Goal: Task Accomplishment & Management: Manage account settings

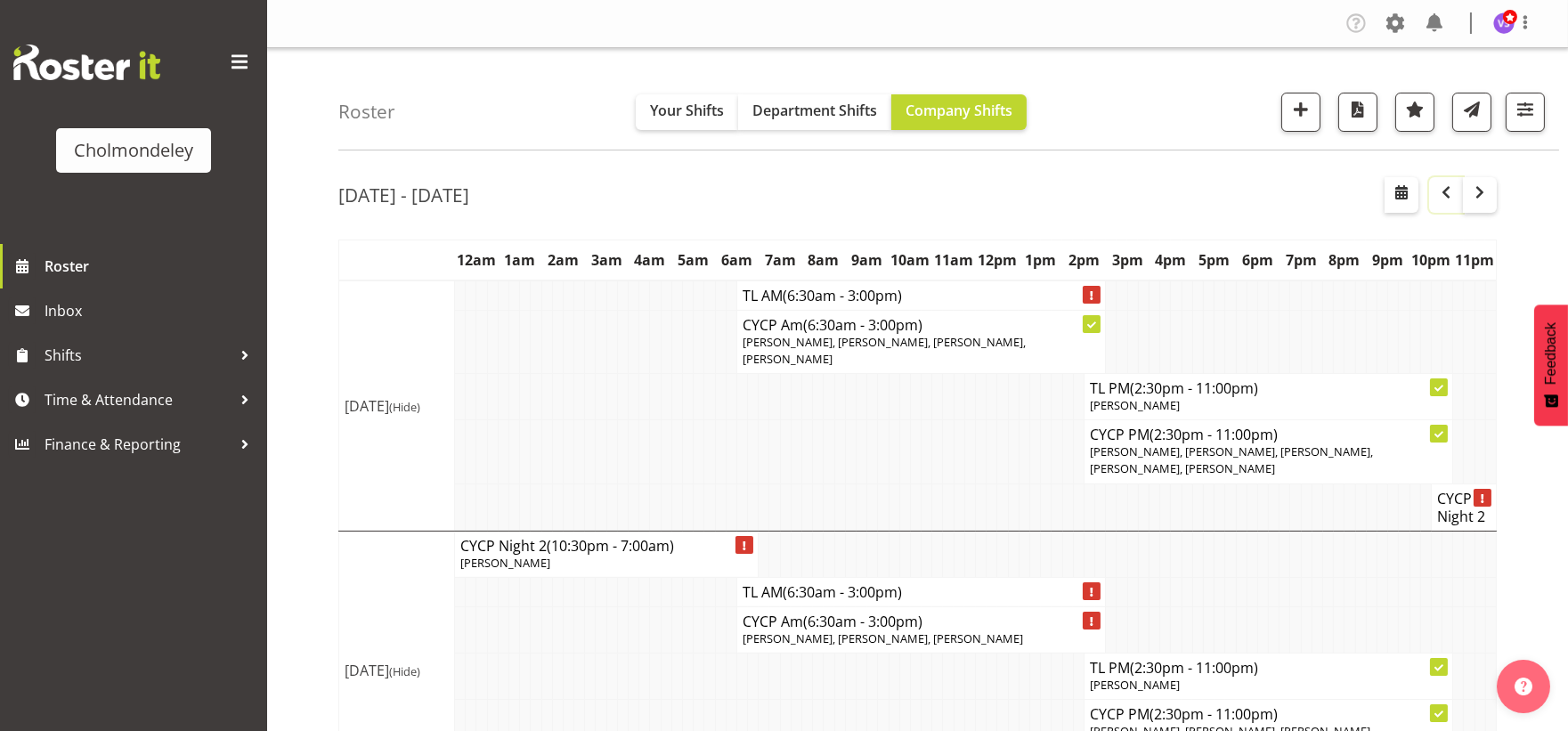
click at [1453, 189] on span "button" at bounding box center [1446, 193] width 22 height 22
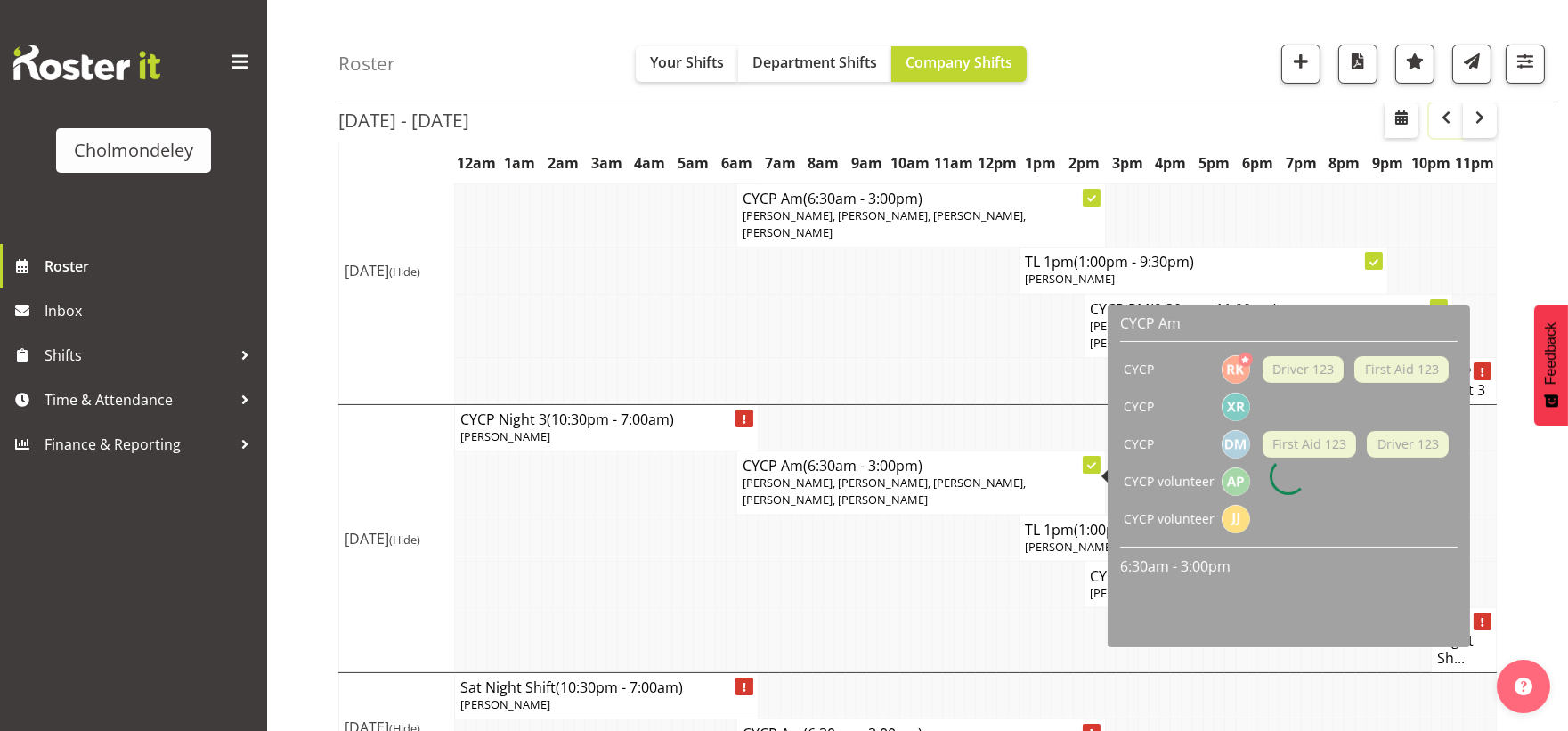
scroll to position [823, 0]
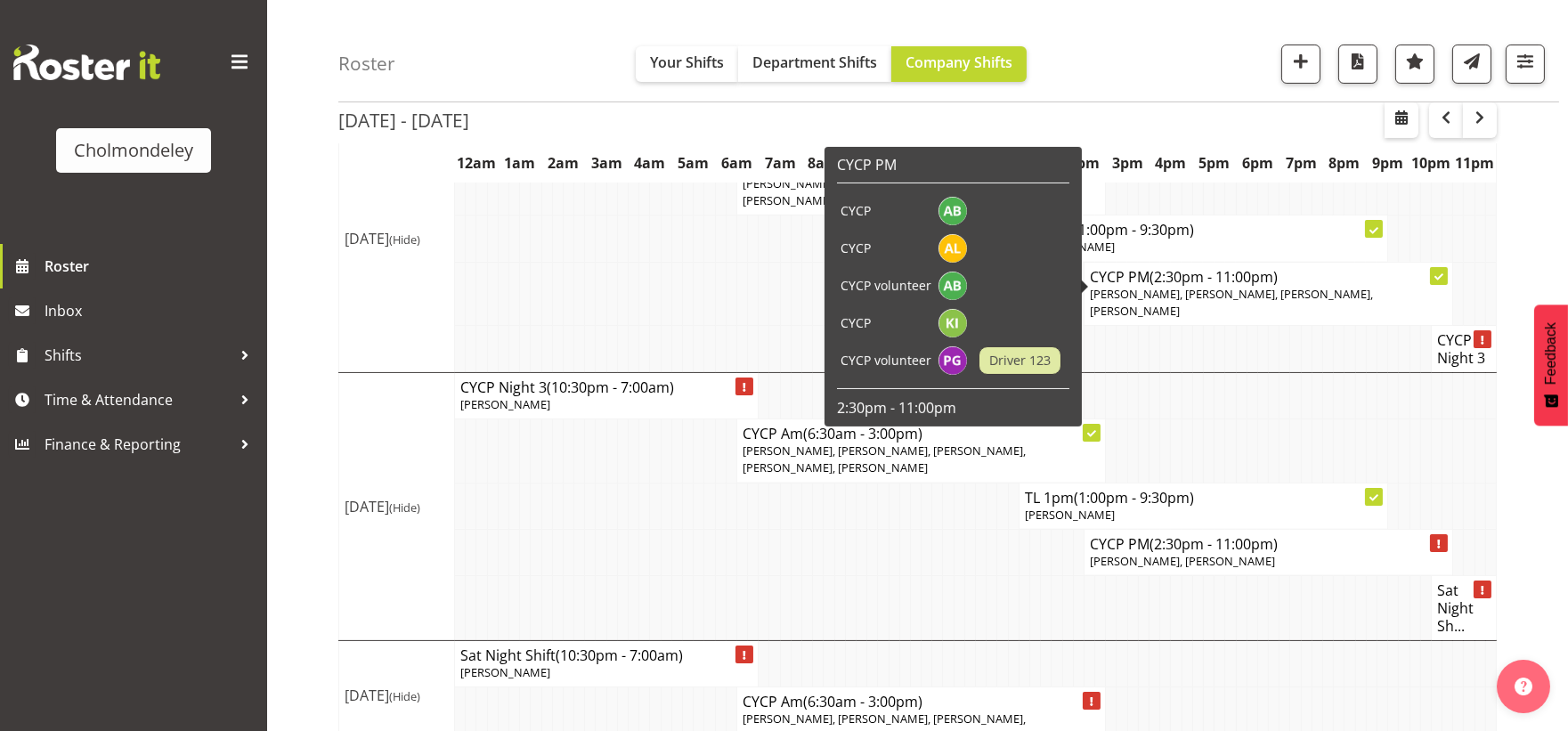
click at [1187, 286] on span "[PERSON_NAME], [PERSON_NAME], [PERSON_NAME], [PERSON_NAME]" at bounding box center [1231, 302] width 284 height 33
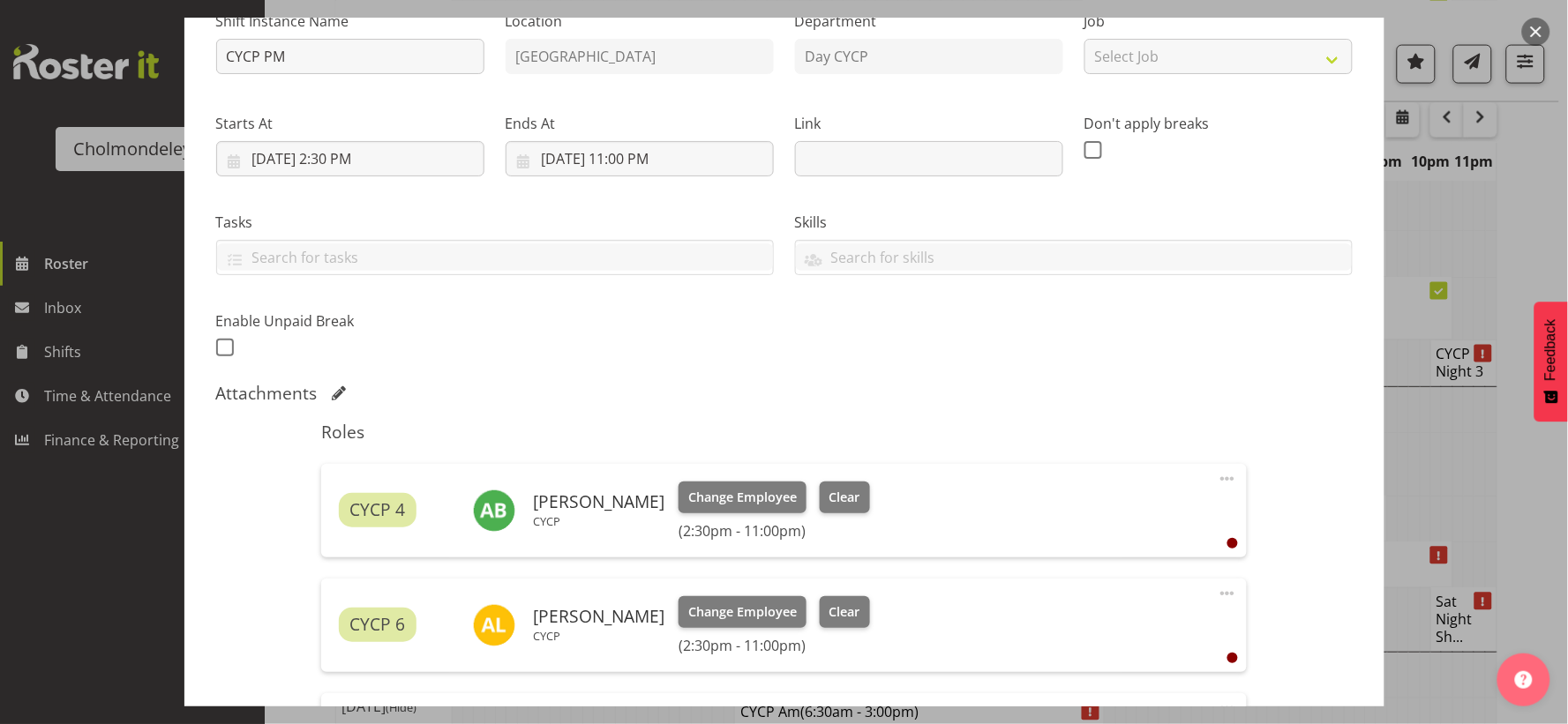
scroll to position [588, 0]
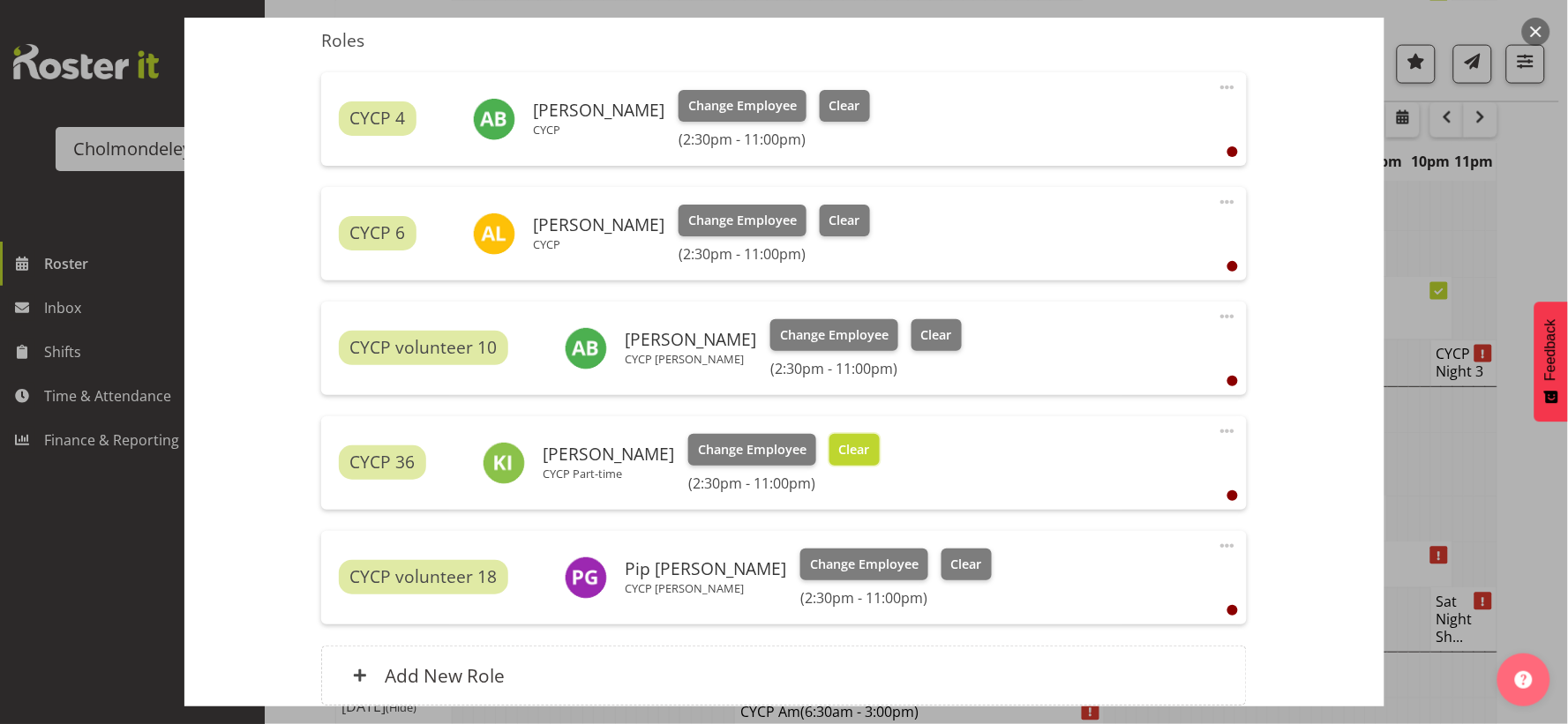
click at [844, 445] on span "Clear" at bounding box center [854, 450] width 31 height 20
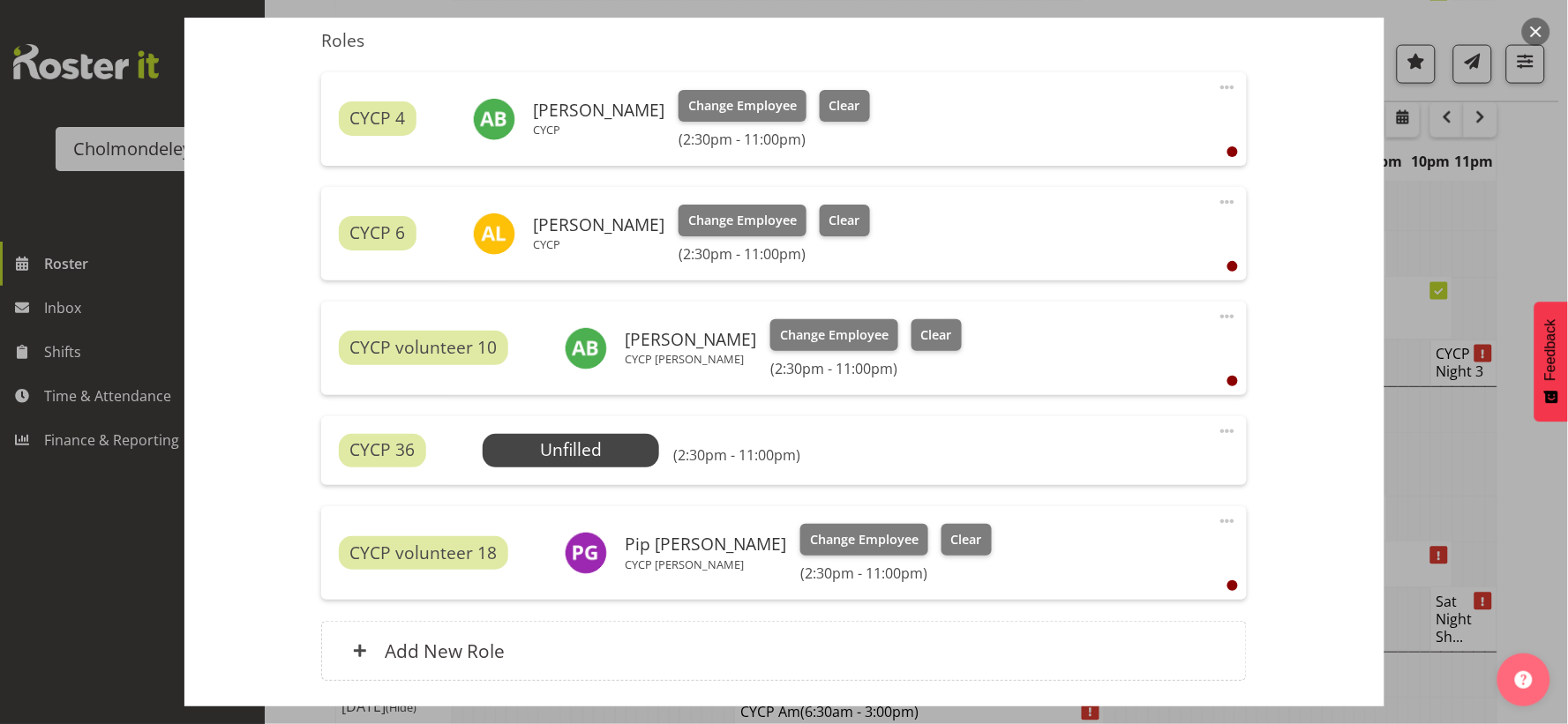
scroll to position [719, 0]
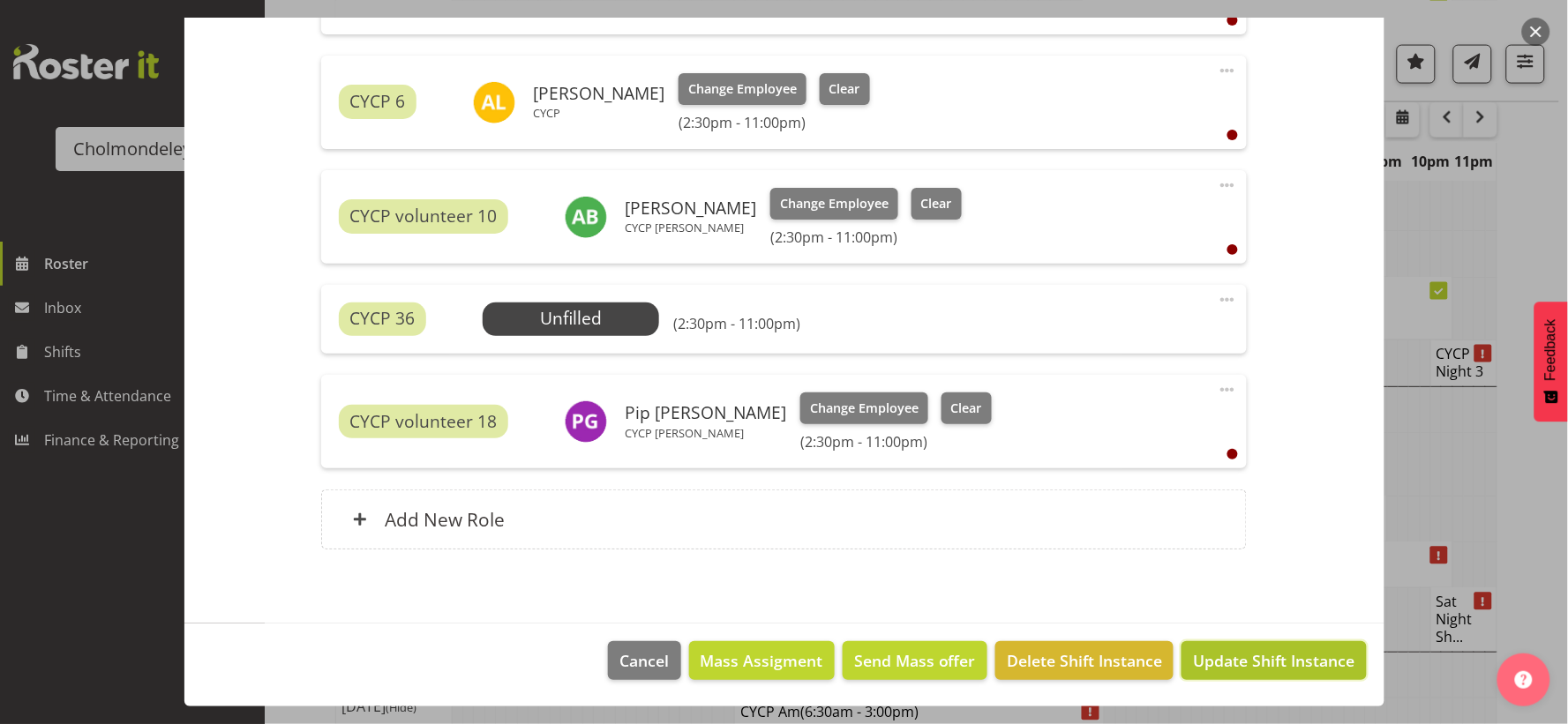
click at [1223, 653] on span "Update Shift Instance" at bounding box center [1274, 661] width 161 height 23
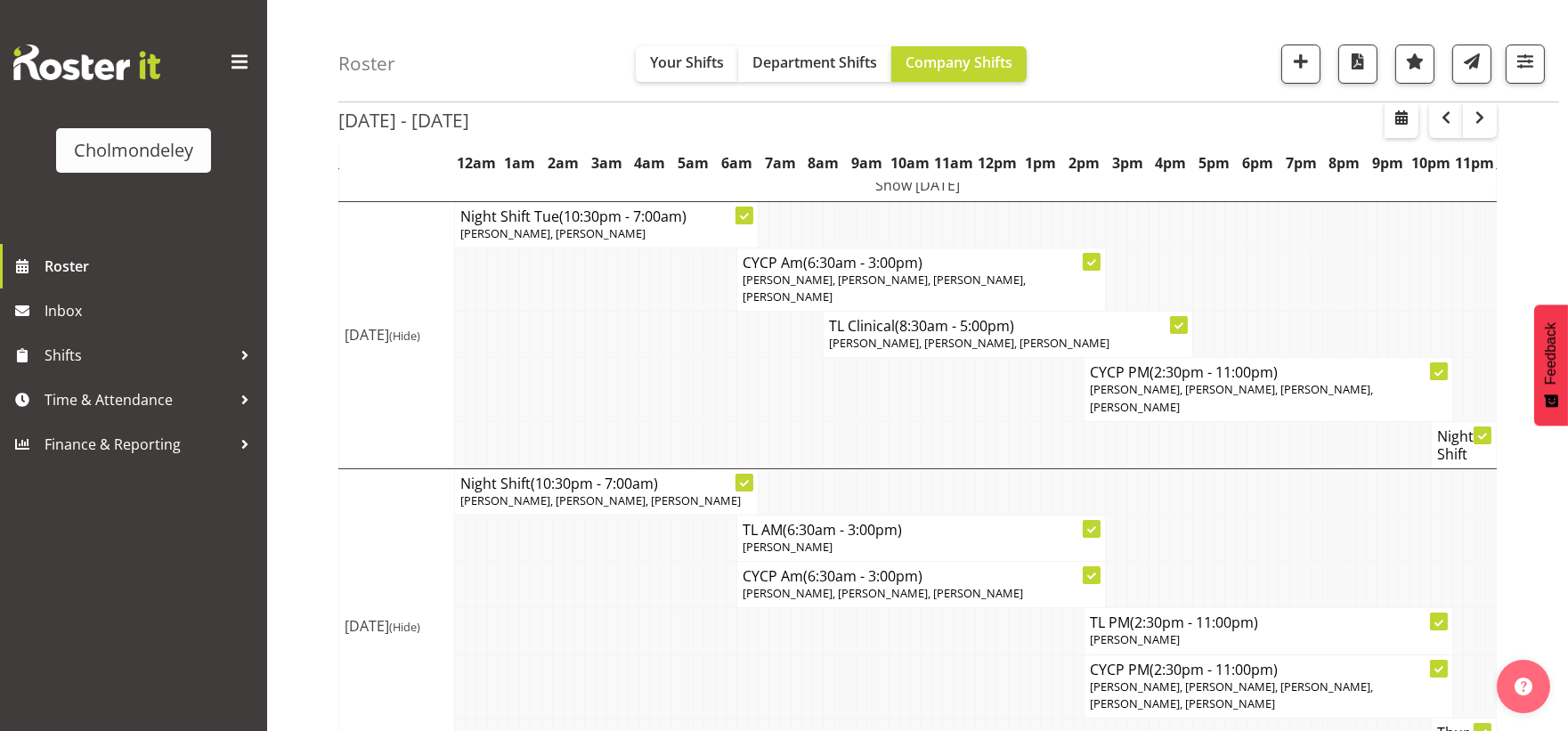
scroll to position [541, 0]
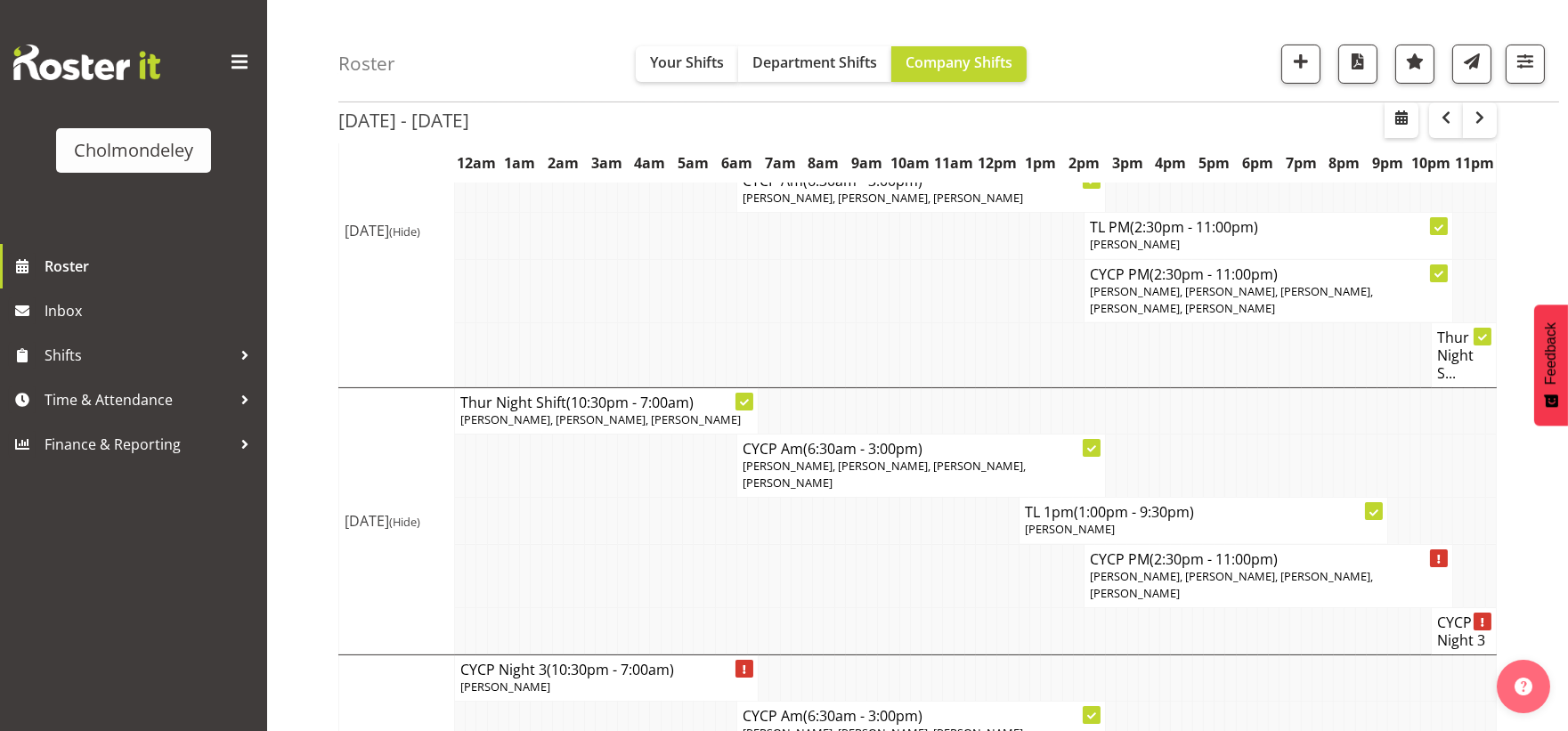
click at [1015, 567] on td at bounding box center [1014, 576] width 11 height 63
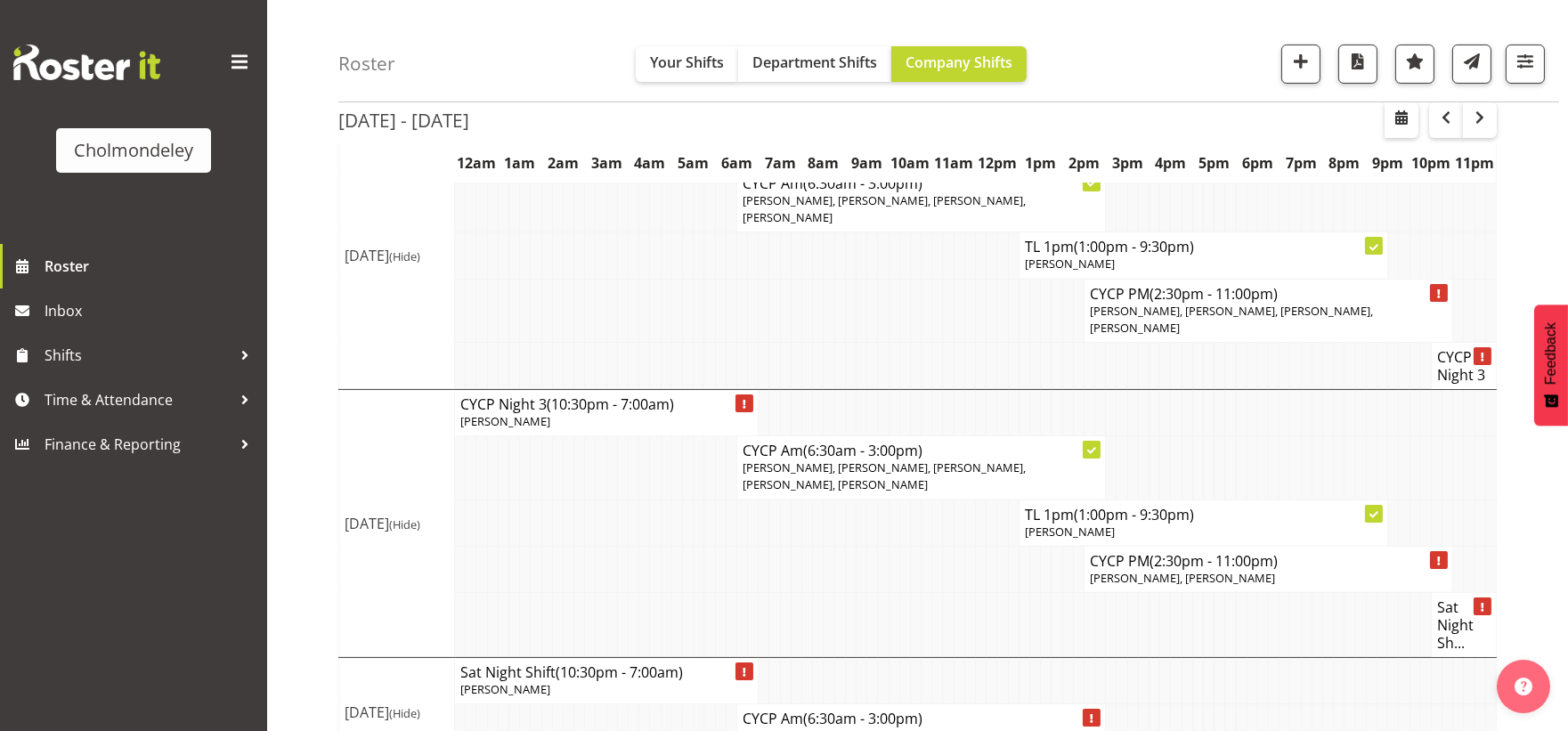
scroll to position [311, 0]
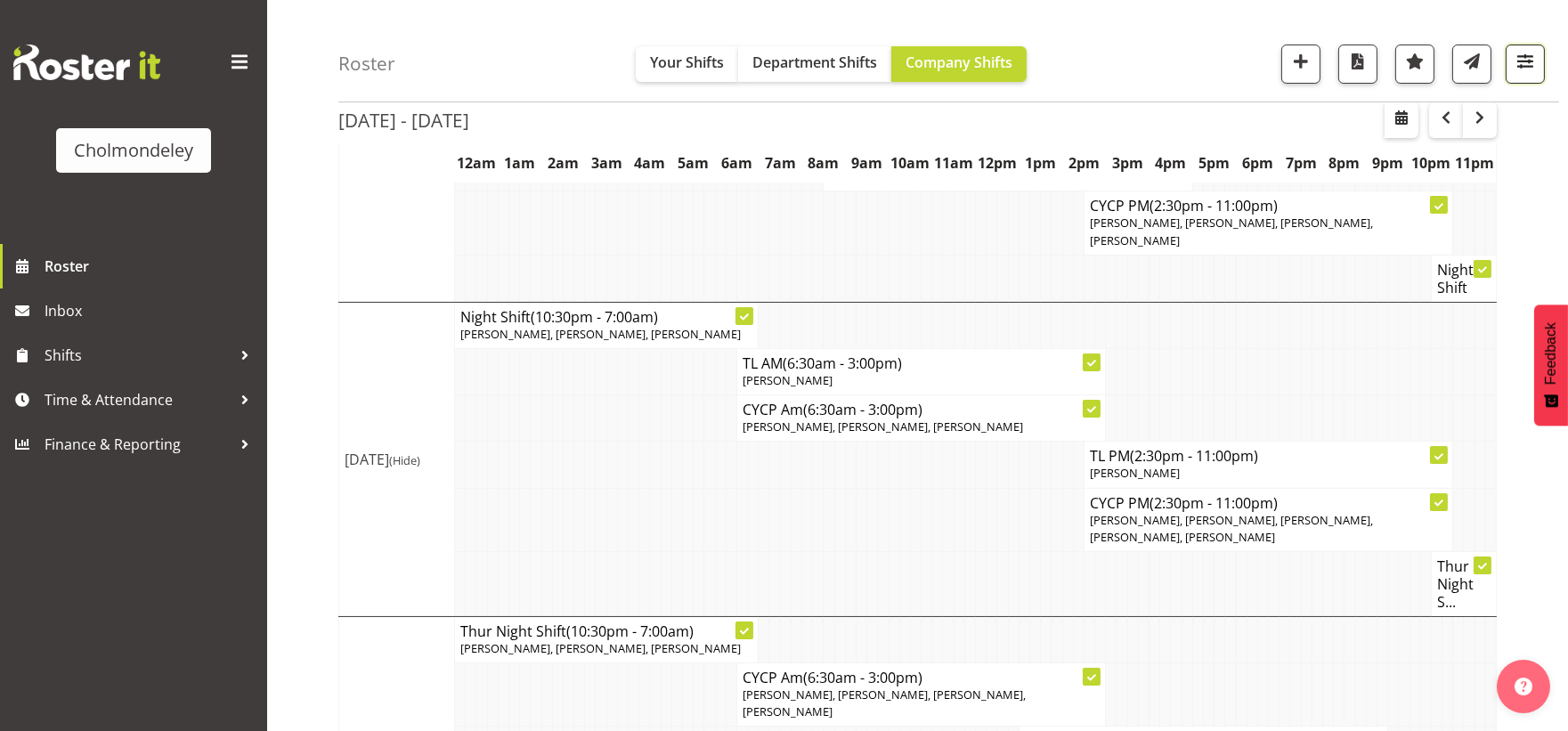
click at [1527, 63] on span "button" at bounding box center [1526, 61] width 23 height 23
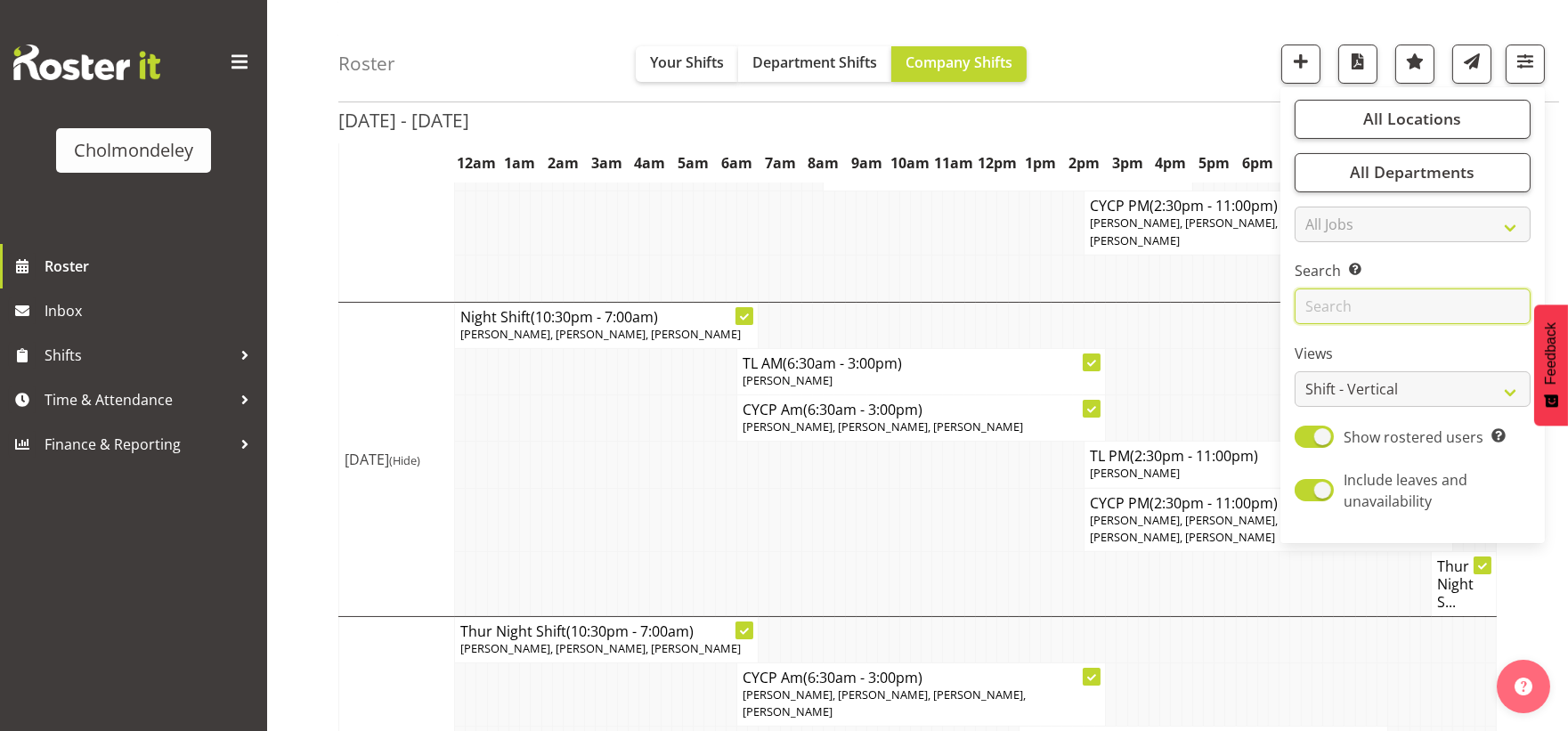
click at [1356, 312] on input "text" at bounding box center [1413, 308] width 236 height 36
type input "abi"
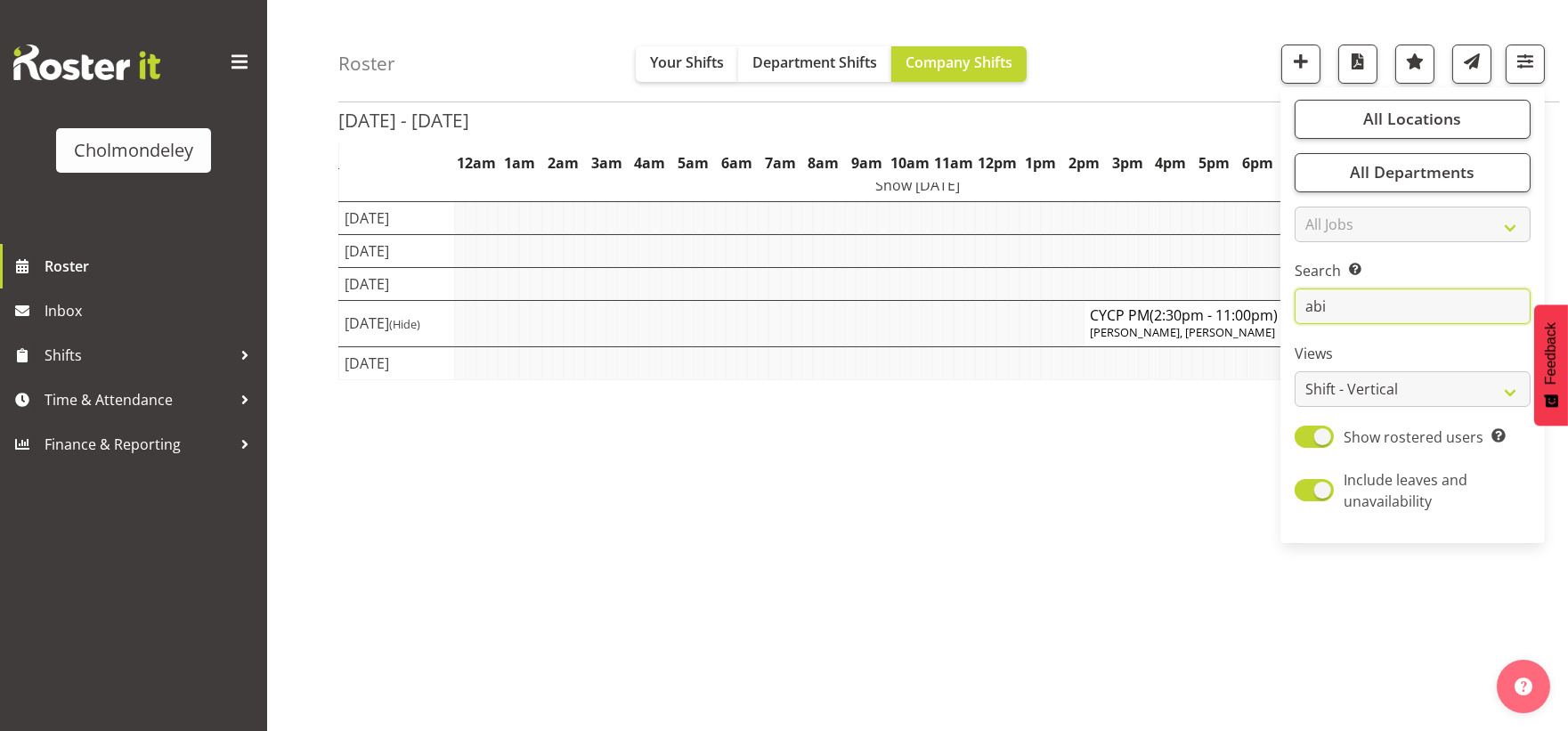
scroll to position [145, 0]
drag, startPoint x: 1392, startPoint y: 307, endPoint x: 1268, endPoint y: 300, distance: 124.2
click at [1271, 300] on div "Roster Your Shifts Department Shifts Company Shifts All Locations [GEOGRAPHIC_D…" at bounding box center [918, 317] width 1302 height 828
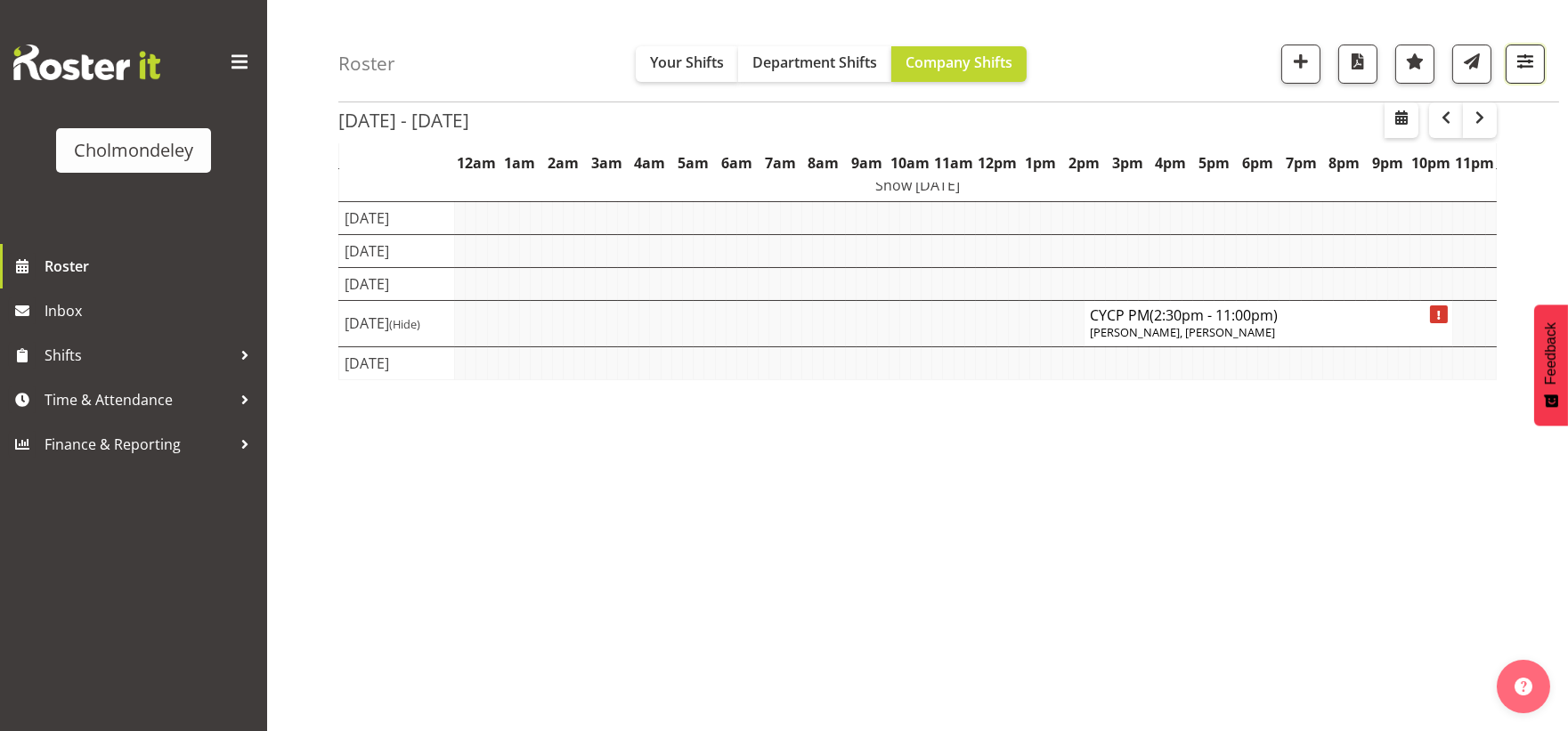
click at [1521, 69] on span "button" at bounding box center [1526, 61] width 23 height 23
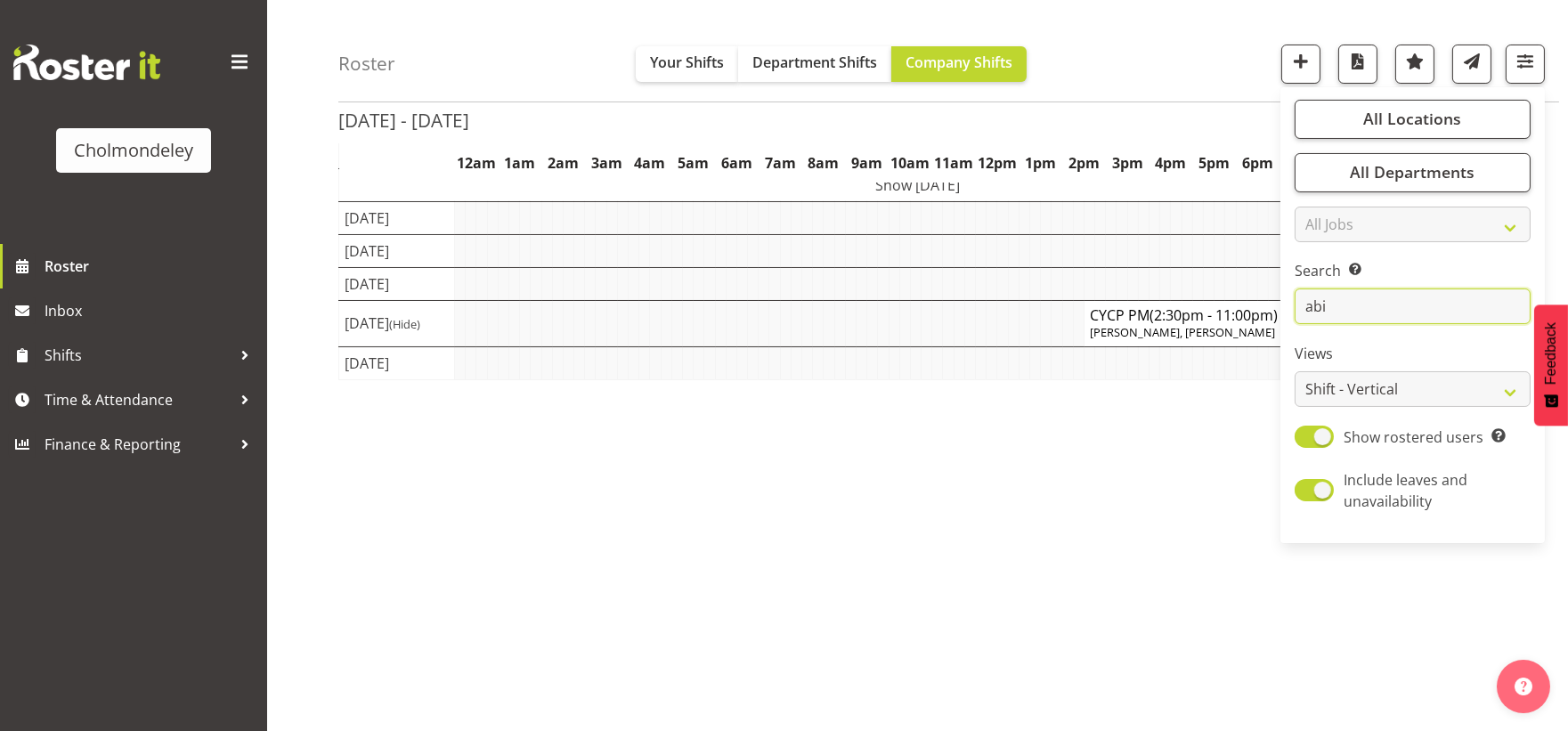
click at [1352, 305] on input "abi" at bounding box center [1413, 308] width 236 height 36
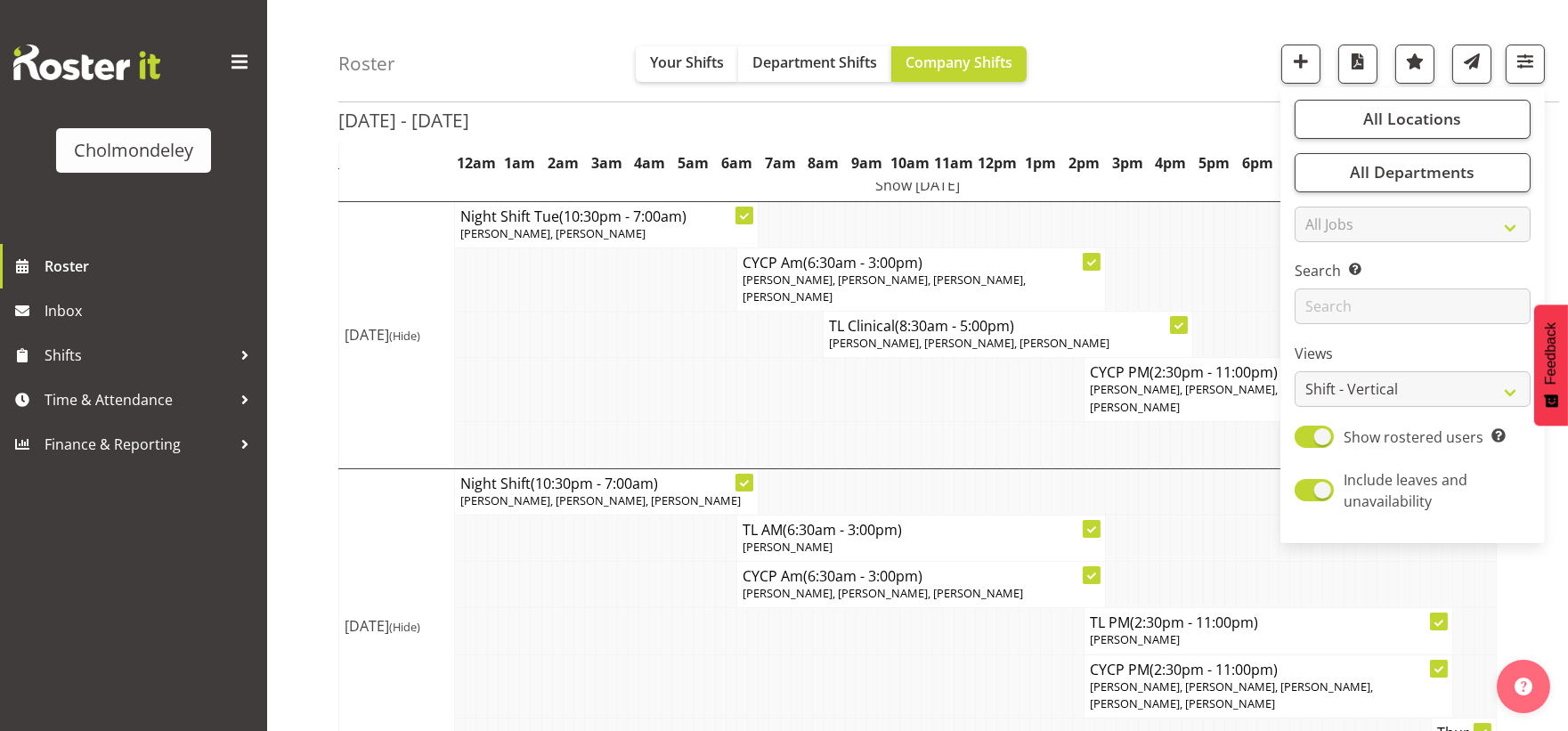
click at [992, 668] on td at bounding box center [992, 686] width 11 height 63
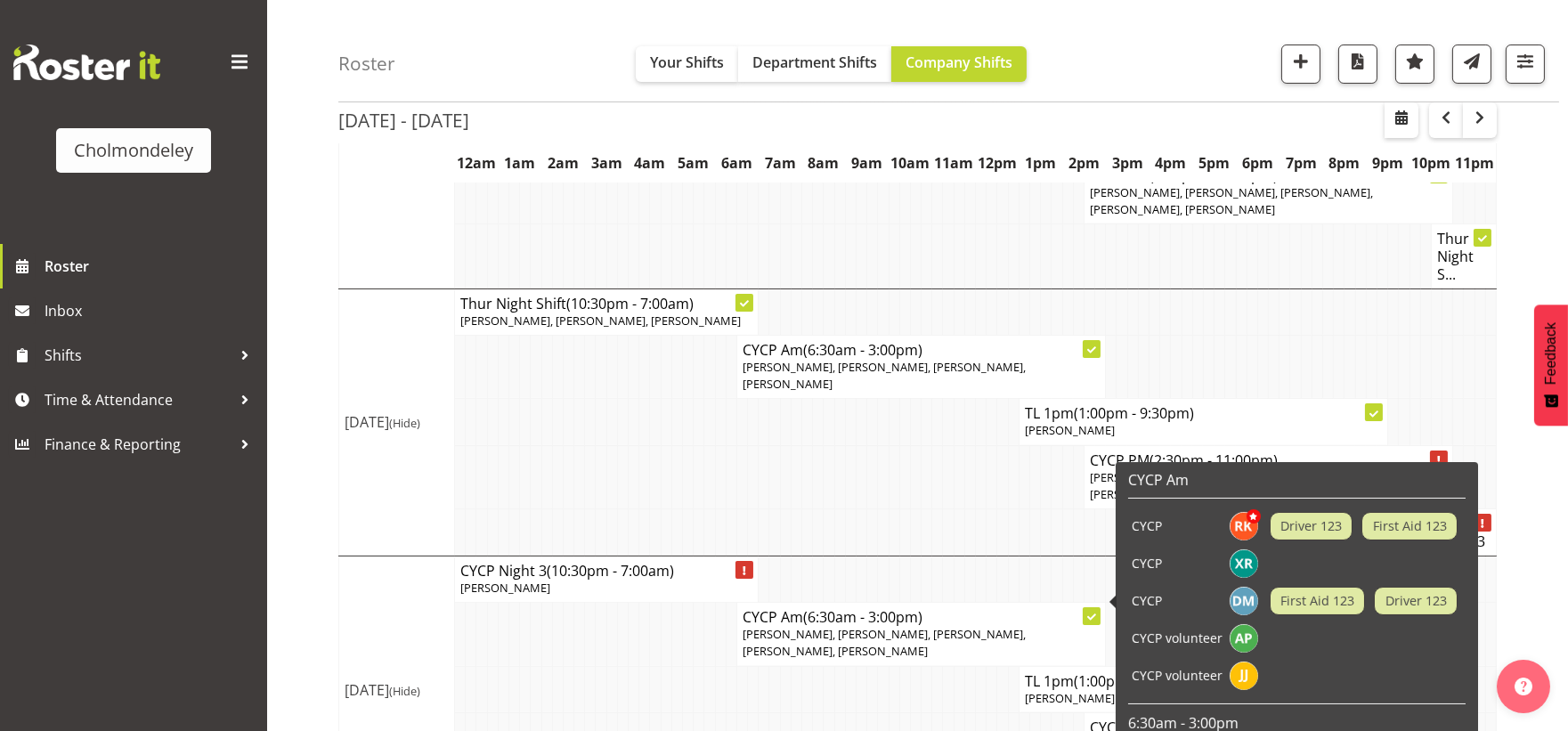
scroll to position [806, 0]
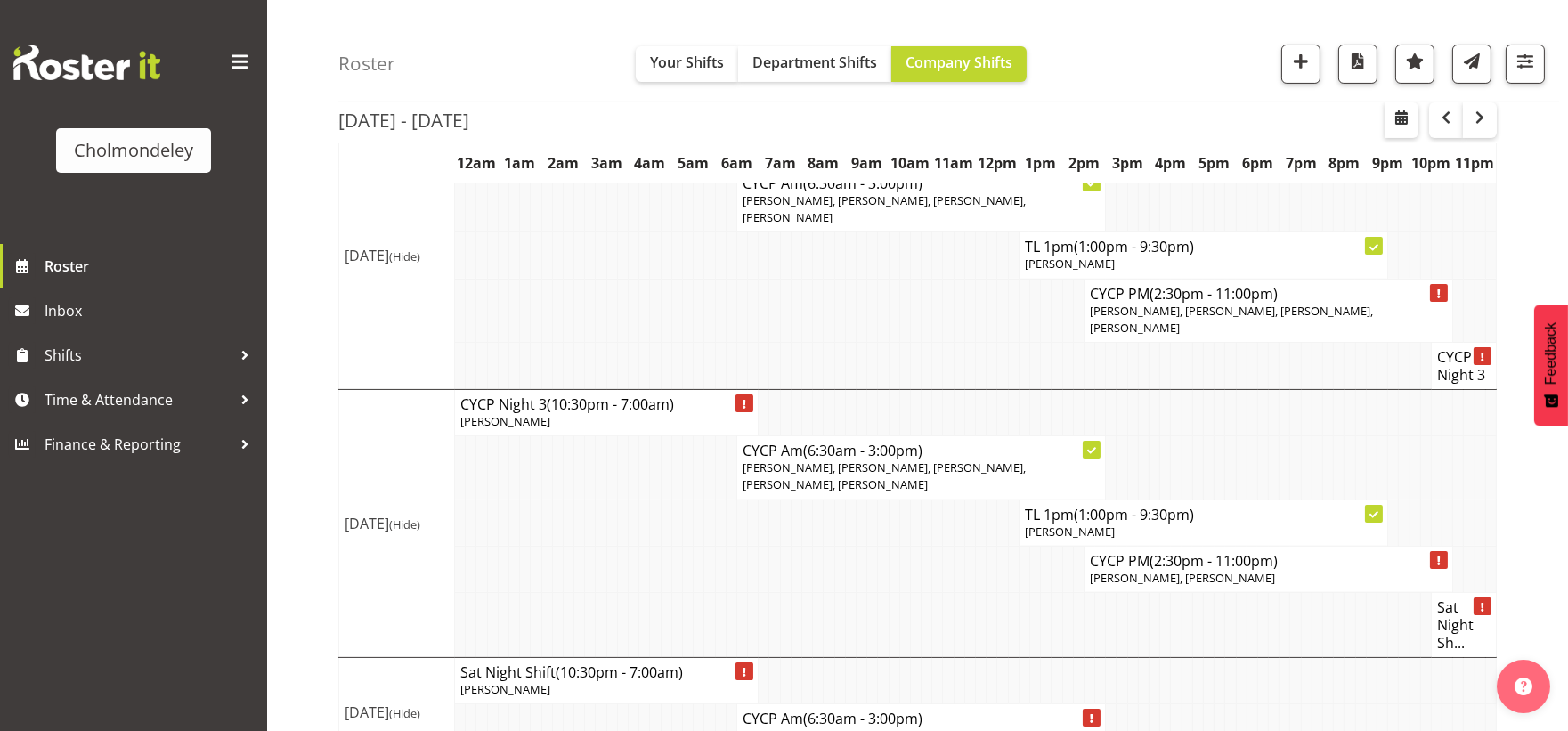
click at [927, 593] on td at bounding box center [927, 625] width 11 height 65
click at [689, 592] on td at bounding box center [688, 625] width 11 height 65
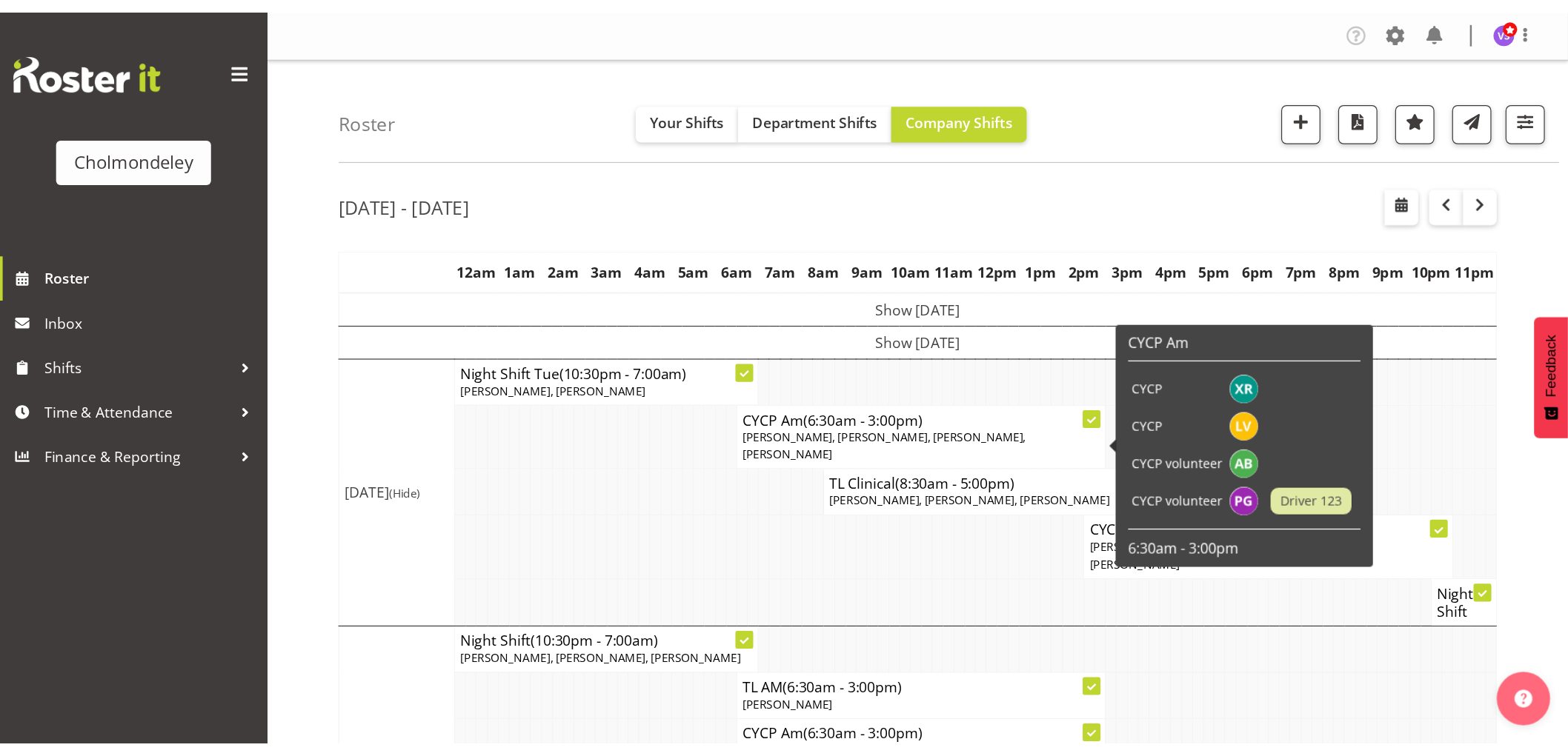
scroll to position [165, 0]
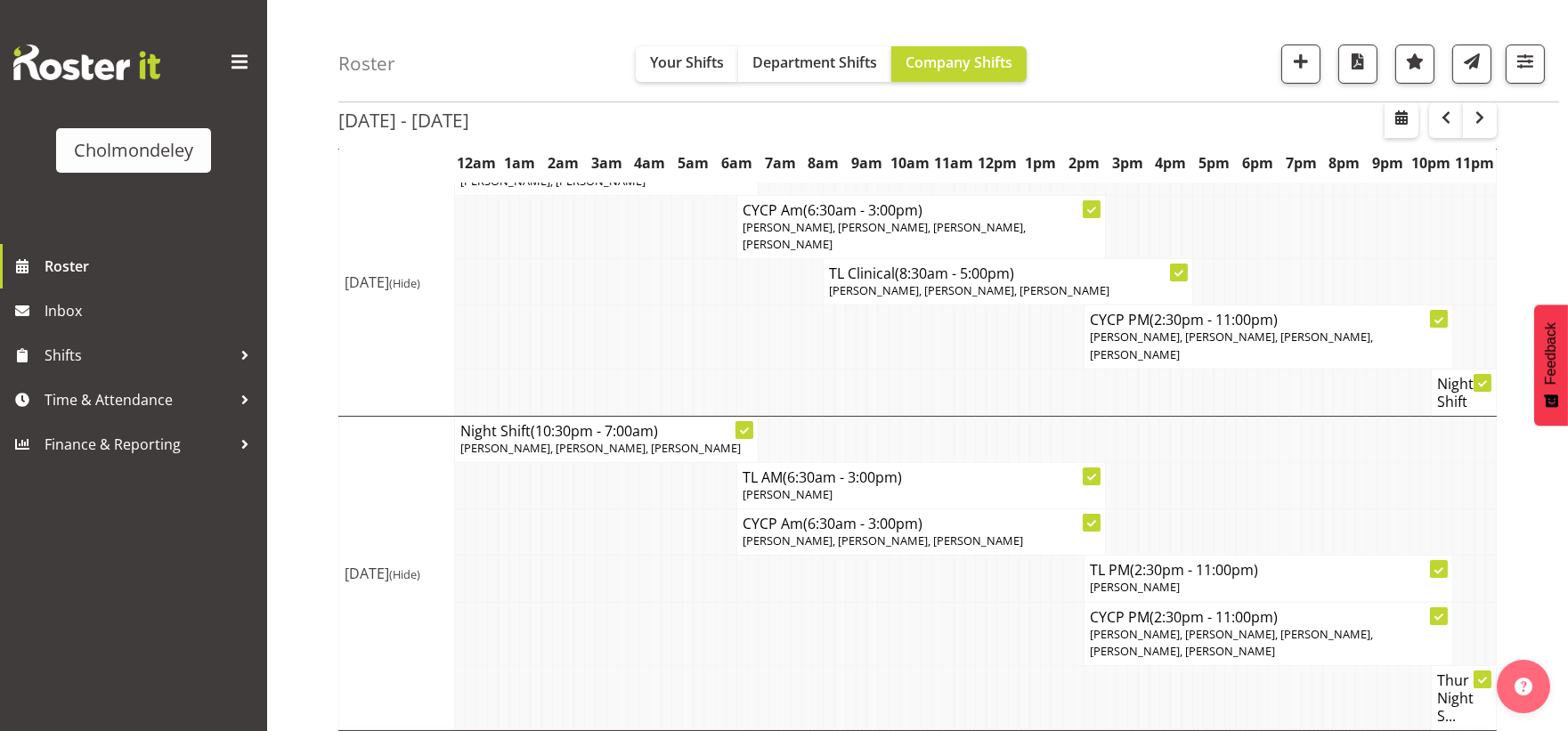
click at [742, 637] on td at bounding box center [742, 634] width 11 height 63
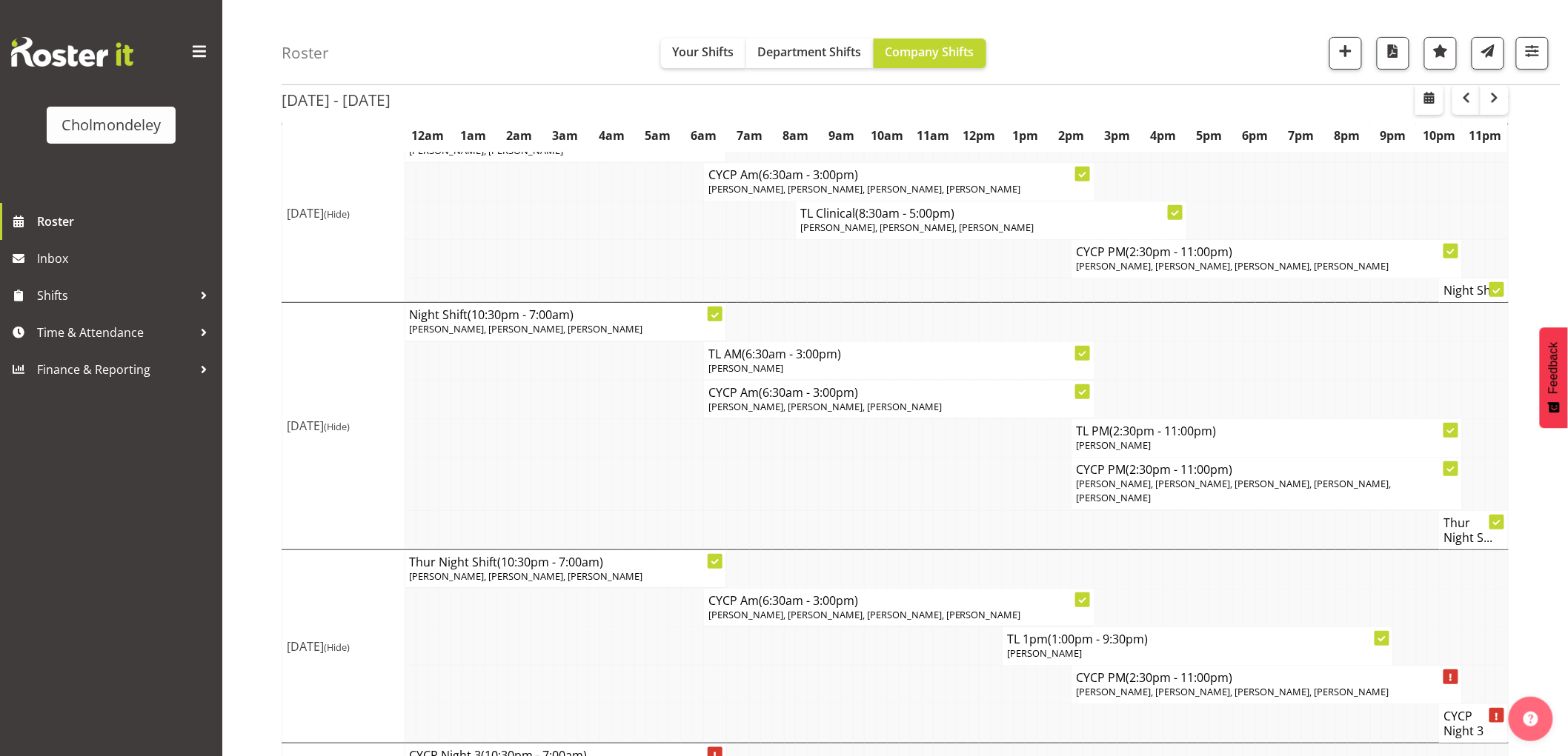
scroll to position [0, 0]
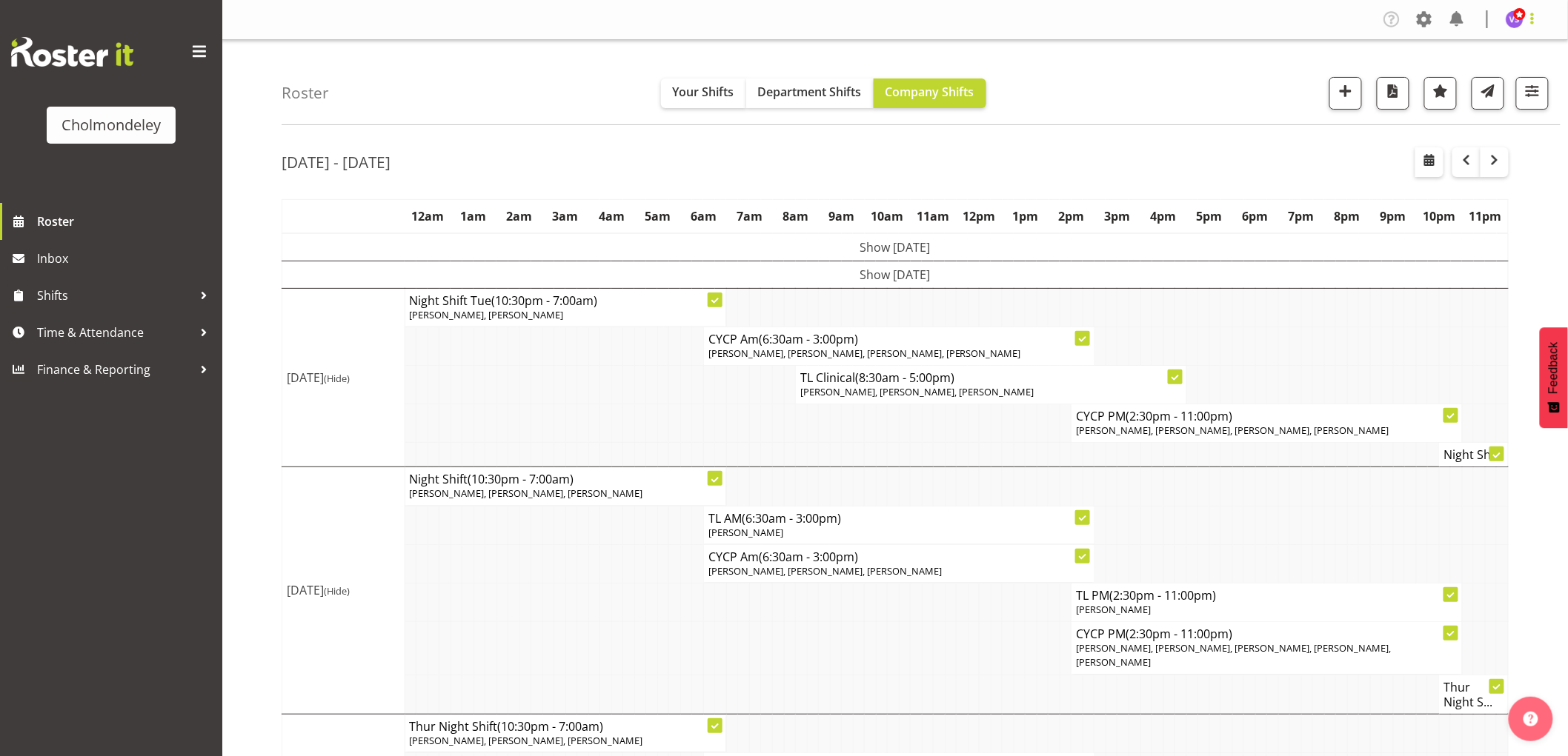
click at [1304, 23] on span at bounding box center [1532, 19] width 18 height 18
